Goal: Information Seeking & Learning: Understand process/instructions

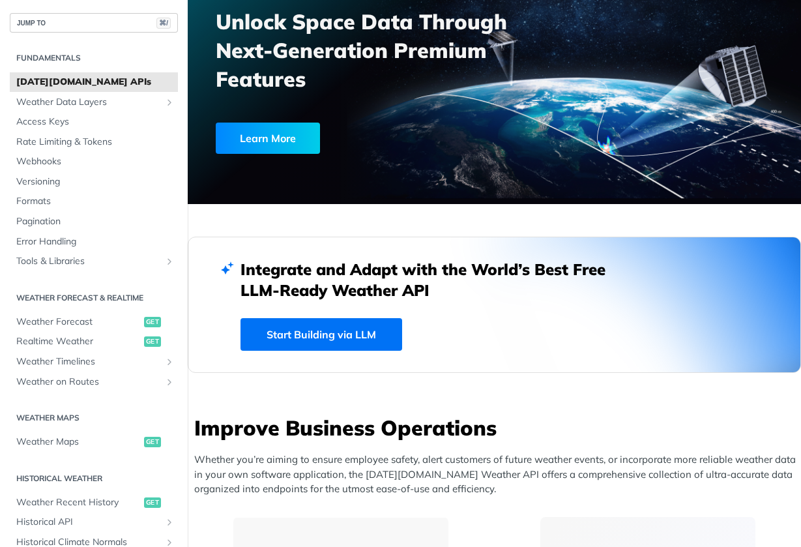
click at [96, 20] on button "JUMP TO ⌘/" at bounding box center [94, 23] width 168 height 20
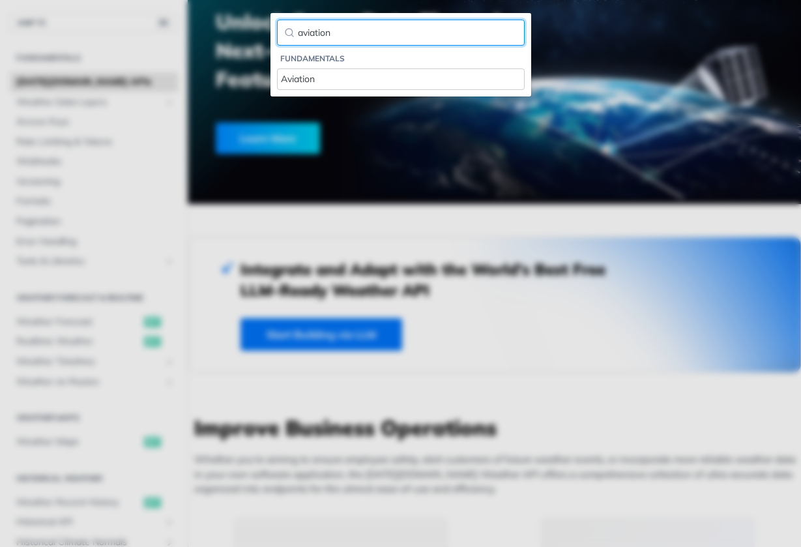
type input "aviation"
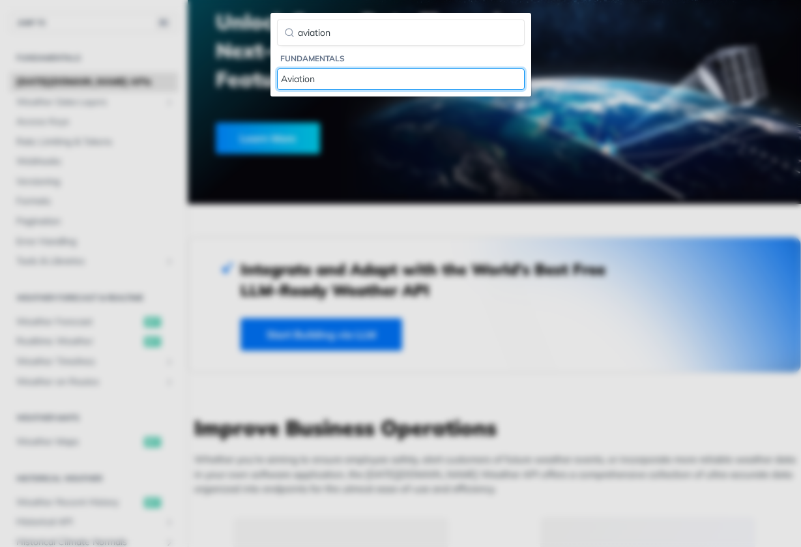
click at [309, 81] on div "Aviation" at bounding box center [401, 79] width 240 height 14
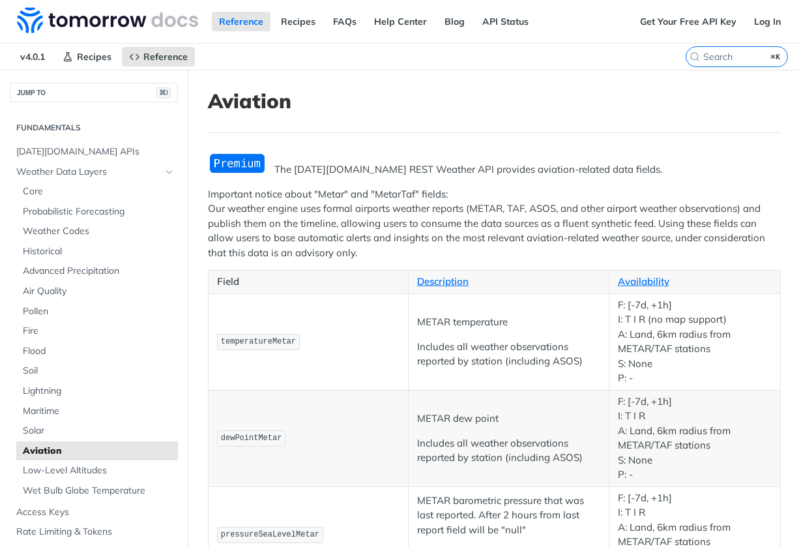
click at [106, 24] on img at bounding box center [107, 20] width 181 height 26
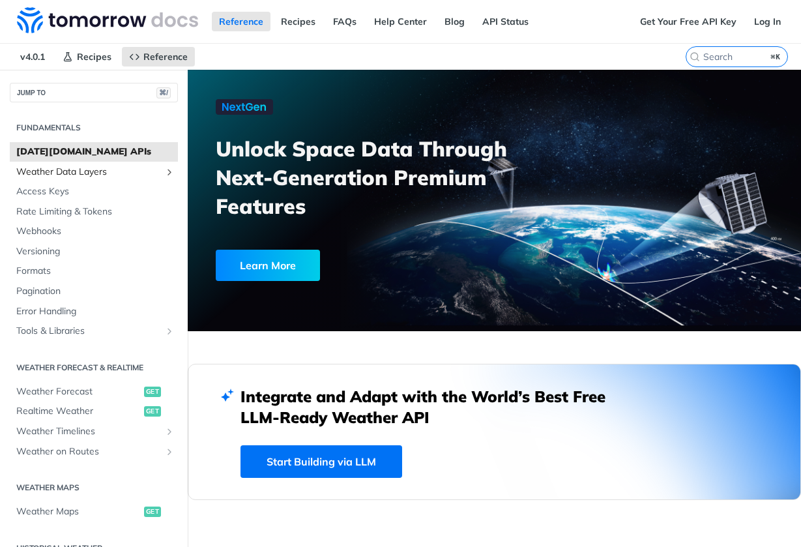
click at [93, 172] on span "Weather Data Layers" at bounding box center [88, 171] width 145 height 13
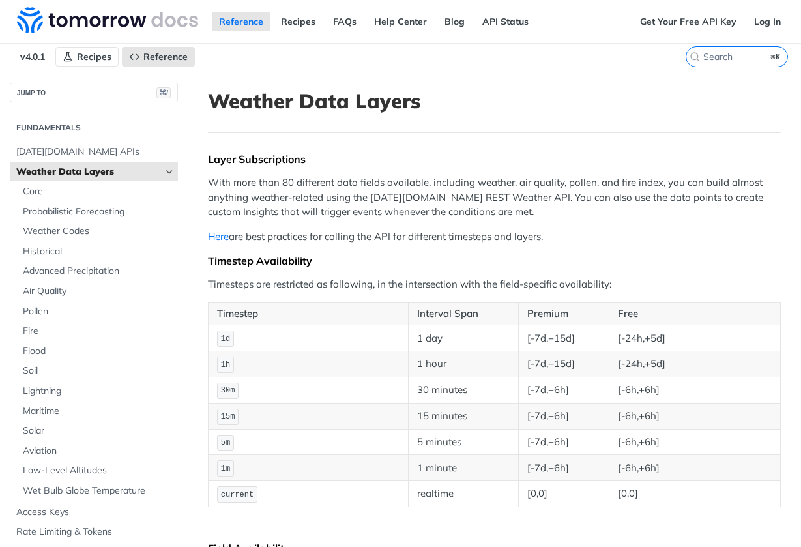
click at [83, 61] on span "Recipes" at bounding box center [94, 57] width 35 height 12
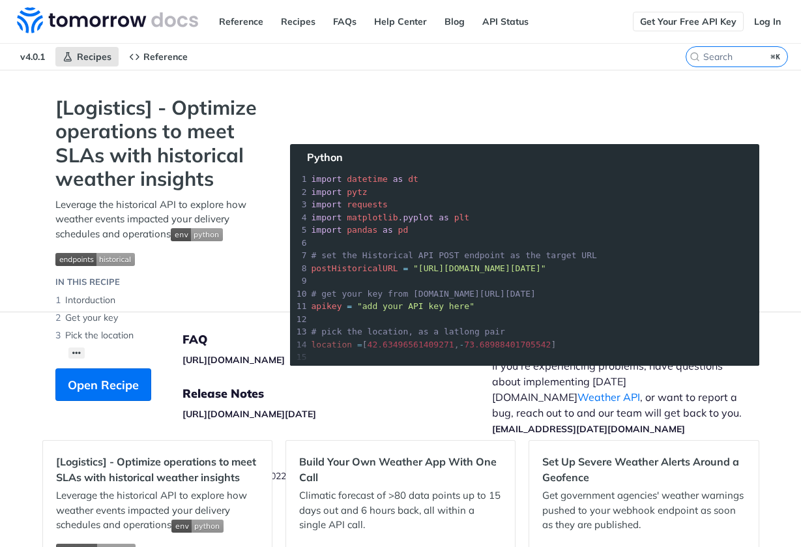
click at [671, 24] on link "Get Your Free API Key" at bounding box center [688, 22] width 111 height 20
click at [495, 24] on link "API Status" at bounding box center [505, 22] width 61 height 20
click at [139, 23] on img at bounding box center [107, 20] width 181 height 26
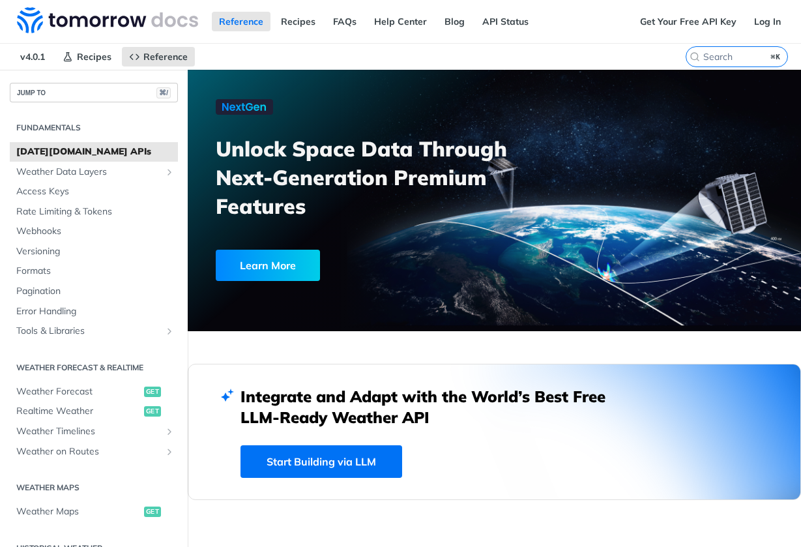
click at [94, 92] on button "JUMP TO ⌘/" at bounding box center [94, 93] width 168 height 20
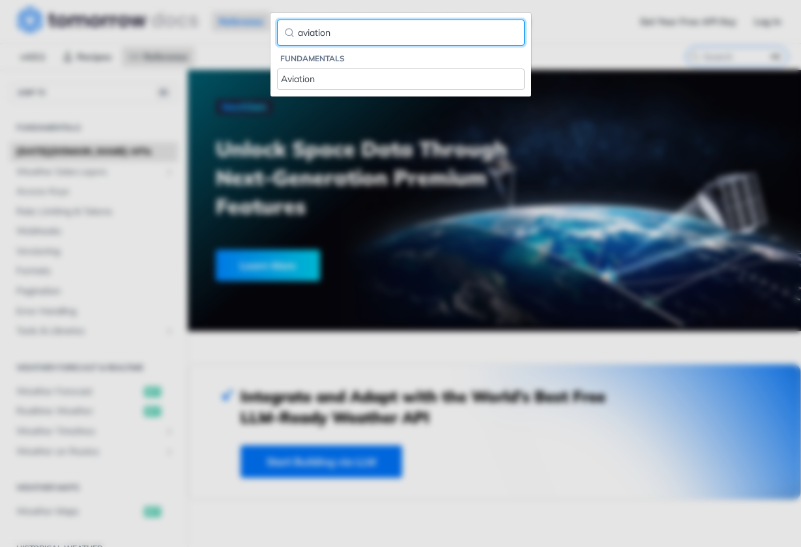
type input "aviation"
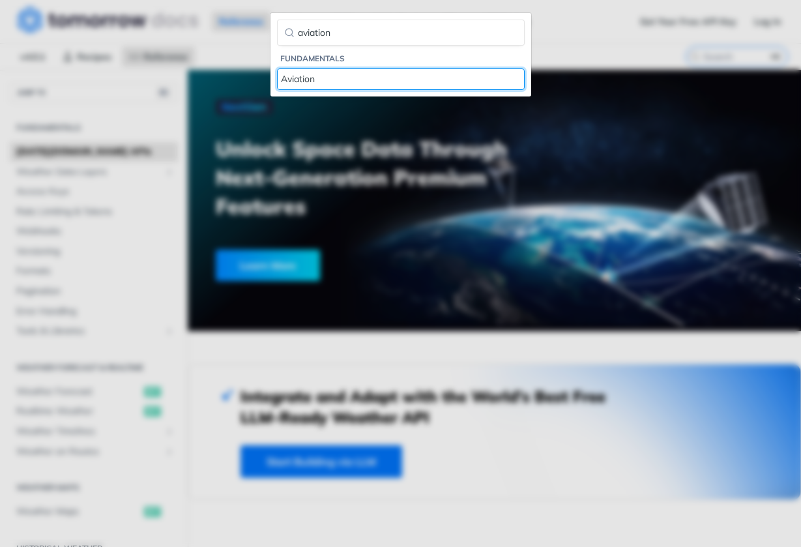
click at [301, 77] on div "Aviation" at bounding box center [401, 79] width 240 height 14
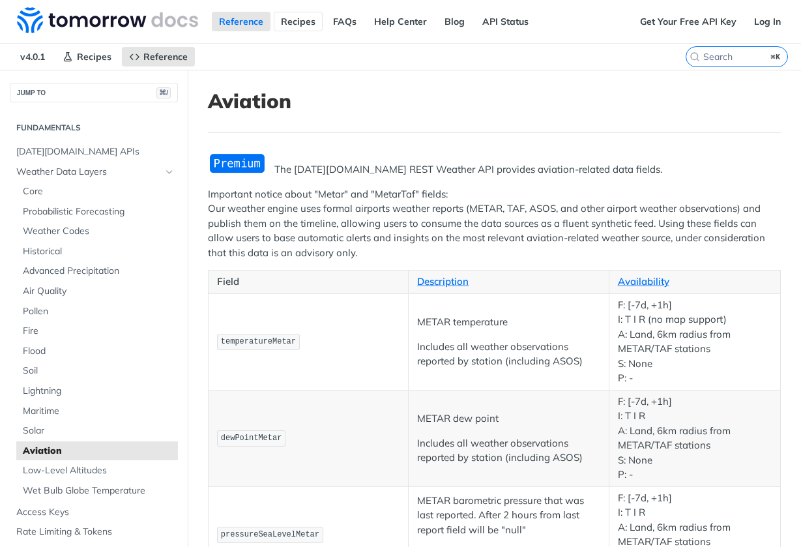
click at [287, 20] on link "Recipes" at bounding box center [298, 22] width 49 height 20
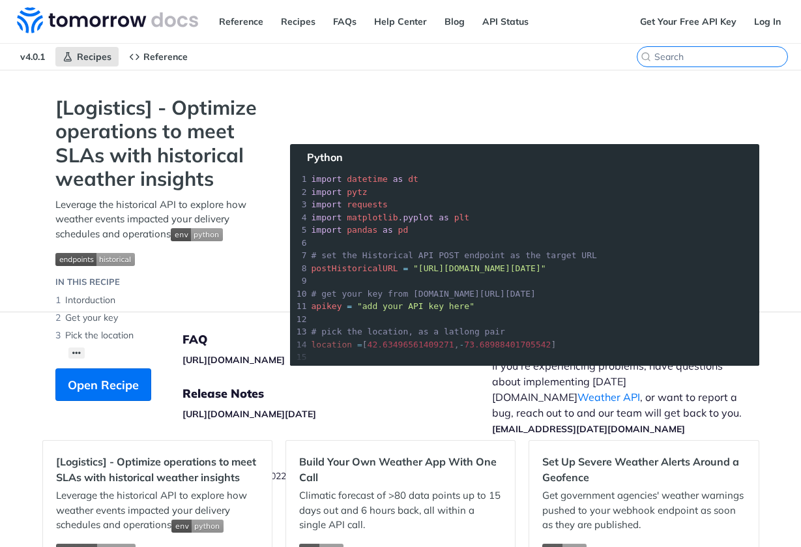
click at [743, 55] on input "search" at bounding box center [720, 57] width 133 height 12
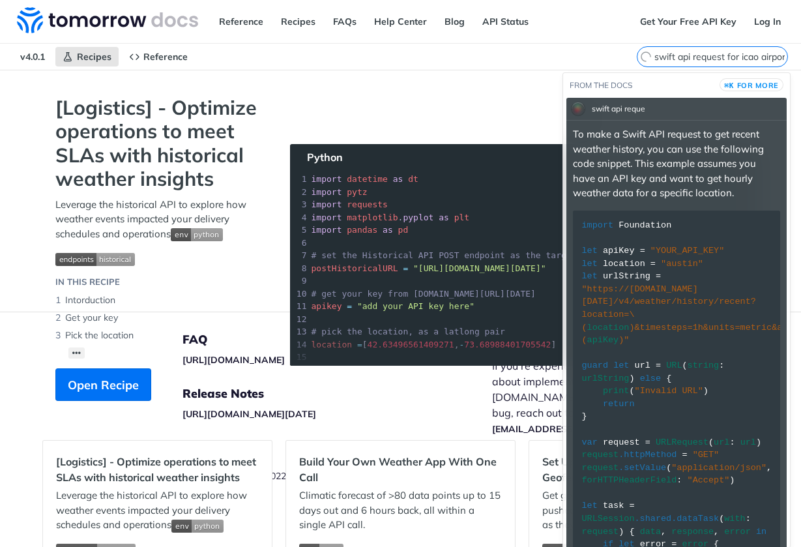
type input "swift api request for icao airports"
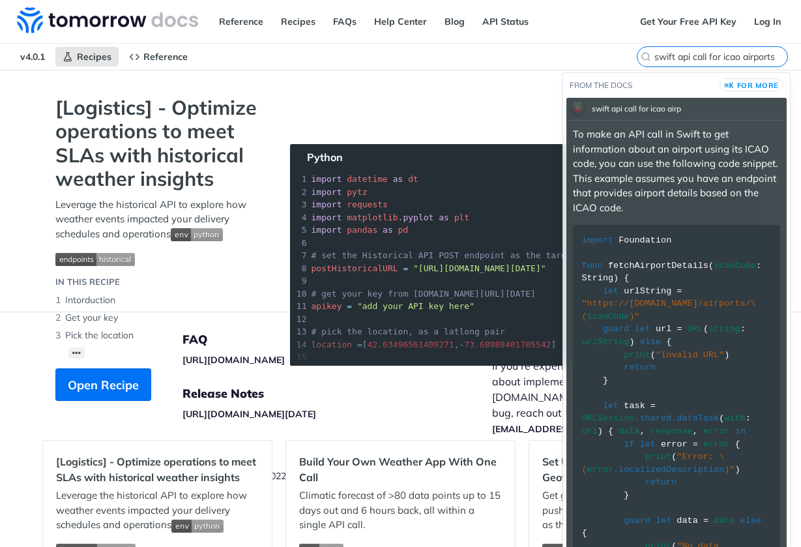
type input "swift api call for icao airports"
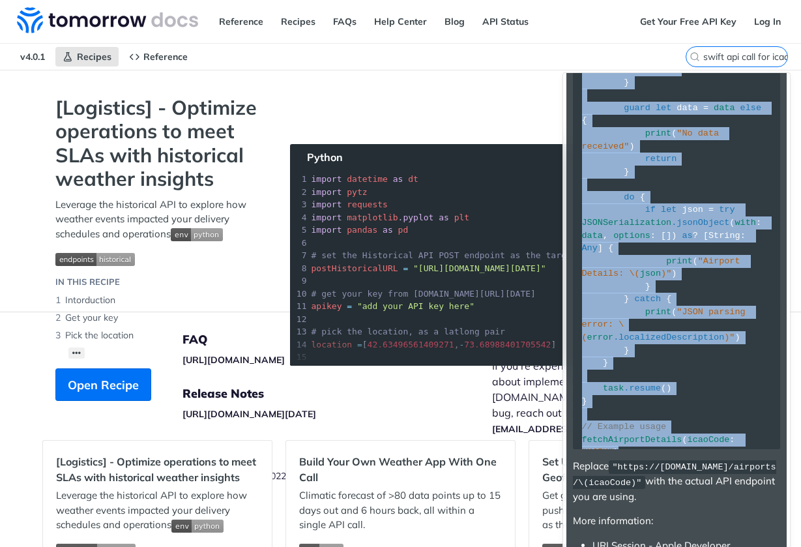
scroll to position [144, 0]
drag, startPoint x: 583, startPoint y: 237, endPoint x: 698, endPoint y: 437, distance: 230.9
click at [699, 437] on div "import Foundation func fetchAirportDetails ( icaoCode : String ) { let urlStrin…" at bounding box center [677, 140] width 190 height 637
copy div "import Foundation func fetchAirportDetails ( icaoCode : String ) { let urlStrin…"
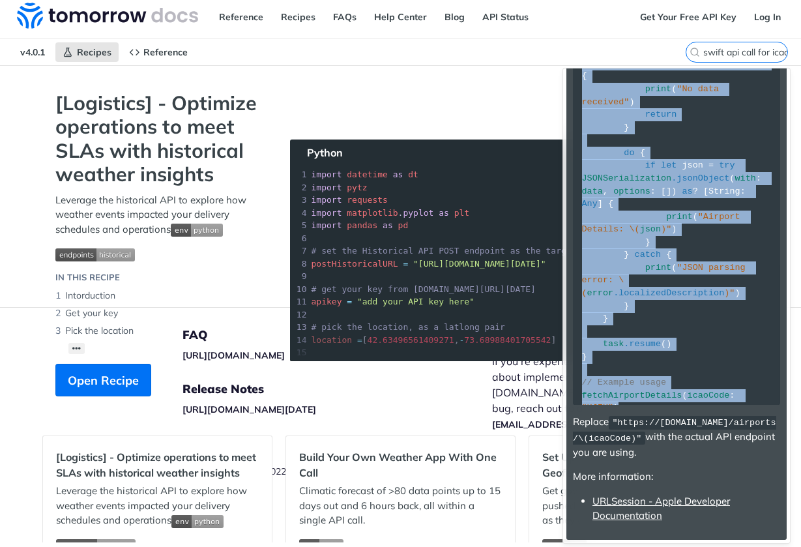
scroll to position [5, 0]
